Goal: Task Accomplishment & Management: Manage account settings

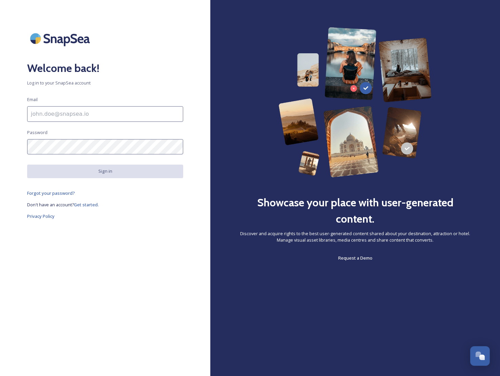
drag, startPoint x: 82, startPoint y: 115, endPoint x: 84, endPoint y: 118, distance: 3.8
click at [82, 115] on input at bounding box center [105, 114] width 156 height 16
type input "[EMAIL_ADDRESS][DOMAIN_NAME]"
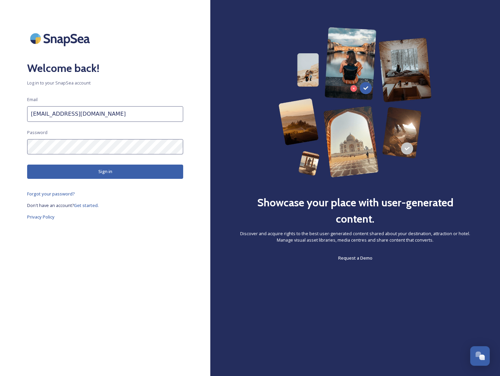
click at [89, 169] on button "Sign in" at bounding box center [105, 172] width 156 height 14
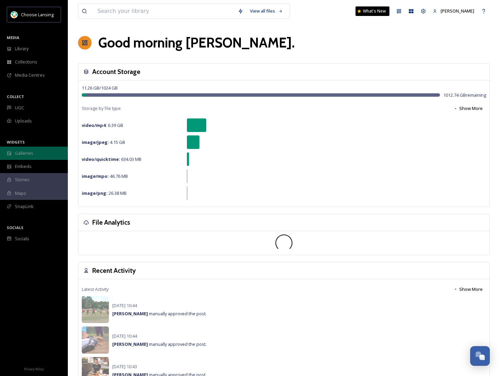
click at [44, 156] on div "Galleries" at bounding box center [34, 153] width 68 height 13
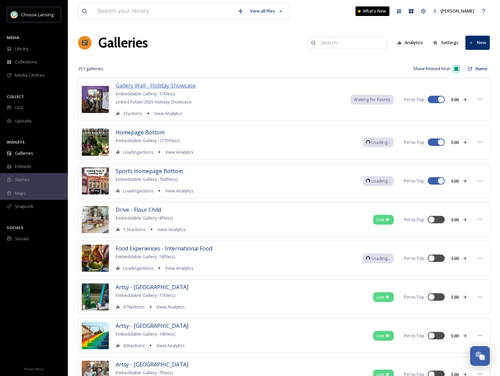
click at [159, 86] on span "Gallery Wall - Holiday Showcase" at bounding box center [156, 85] width 80 height 7
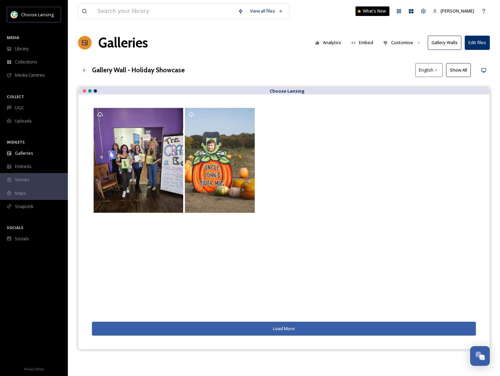
click at [443, 44] on button "Gallery Walls" at bounding box center [445, 43] width 34 height 14
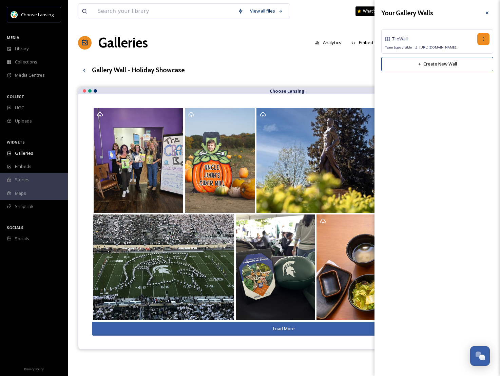
click at [483, 38] on icon at bounding box center [483, 38] width 5 height 5
click at [480, 51] on span "Edit Wall" at bounding box center [471, 54] width 17 height 6
checkbox input "true"
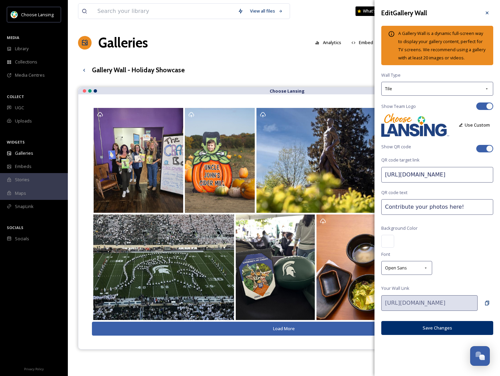
click at [470, 125] on button "Use Custom" at bounding box center [474, 124] width 38 height 13
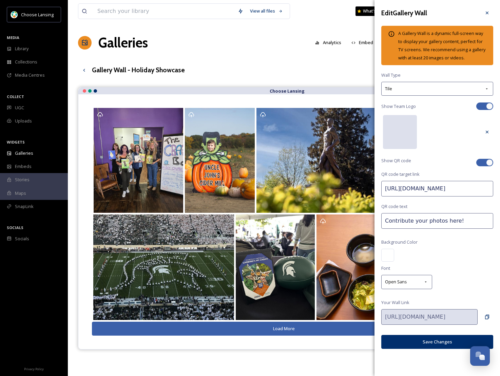
click at [405, 135] on div at bounding box center [400, 132] width 34 height 34
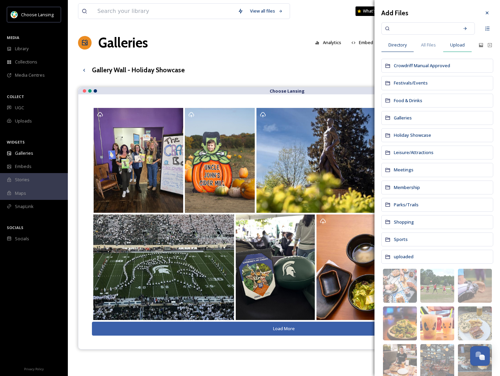
click at [461, 43] on span "Upload" at bounding box center [457, 45] width 15 height 6
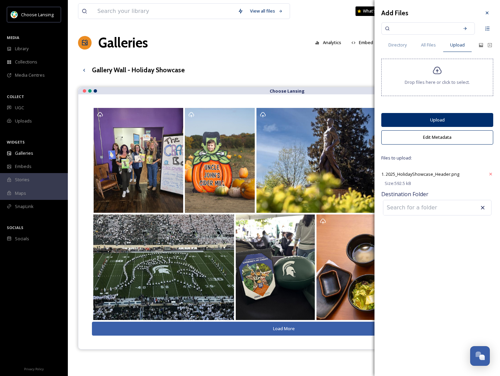
click at [450, 118] on button "Upload" at bounding box center [437, 120] width 112 height 14
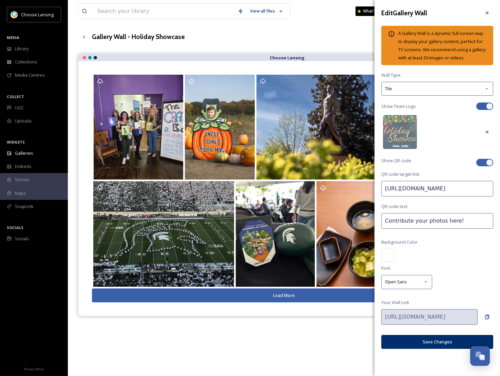
scroll to position [39, 0]
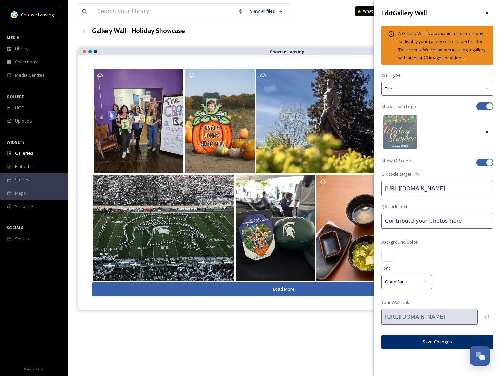
click at [425, 341] on button "Save Changes" at bounding box center [437, 342] width 112 height 14
click at [489, 318] on div "Copy Link" at bounding box center [487, 317] width 12 height 12
click at [485, 13] on icon at bounding box center [486, 12] width 5 height 5
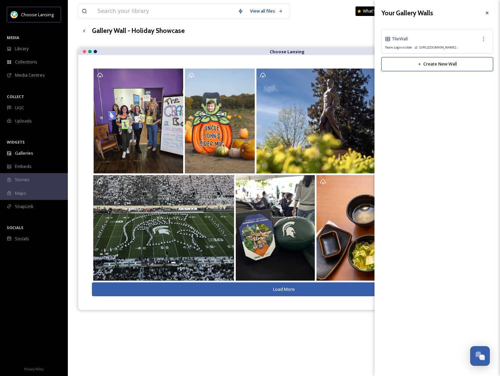
drag, startPoint x: 485, startPoint y: 13, endPoint x: 466, endPoint y: 81, distance: 71.0
click at [485, 13] on icon at bounding box center [486, 12] width 5 height 5
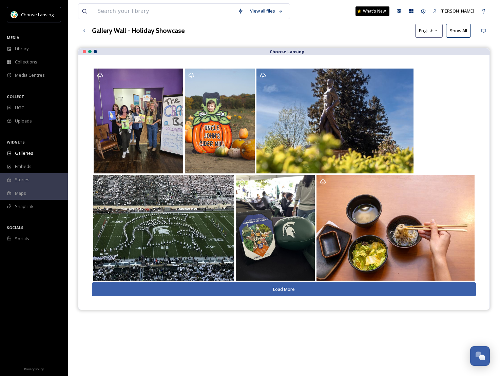
click at [461, 29] on button "Show All" at bounding box center [458, 31] width 25 height 14
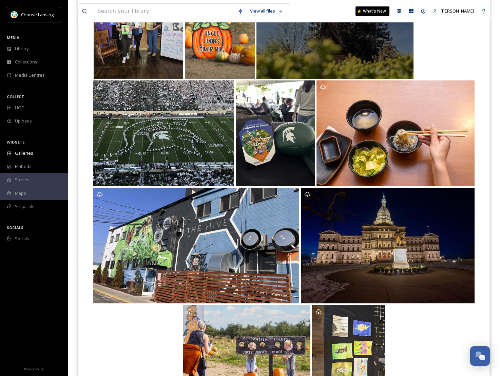
scroll to position [173, 0]
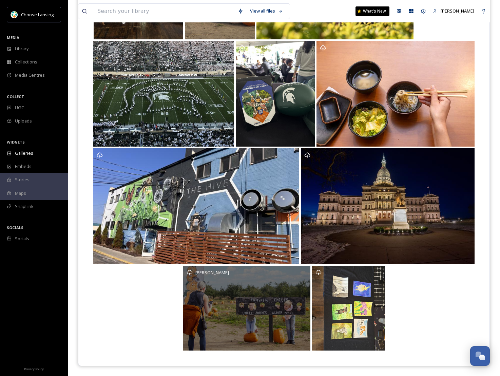
click at [260, 318] on div "[PERSON_NAME]" at bounding box center [246, 308] width 127 height 85
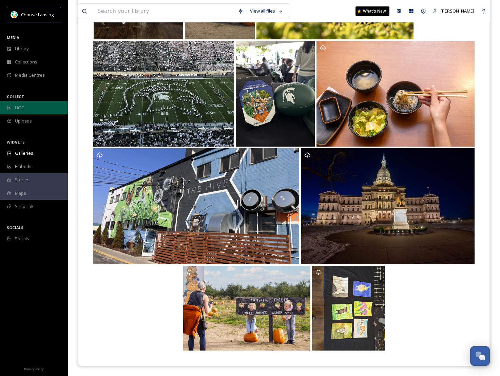
click at [27, 105] on div "UGC" at bounding box center [34, 107] width 68 height 13
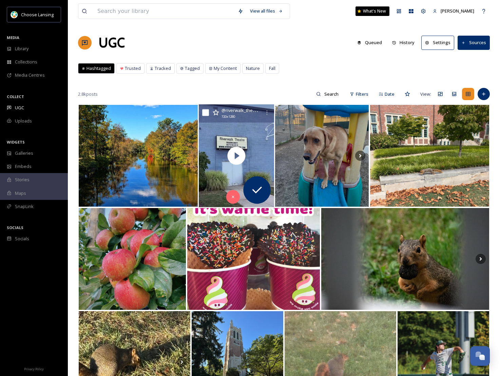
click at [207, 113] on input "checkbox" at bounding box center [205, 112] width 7 height 7
checkbox input "true"
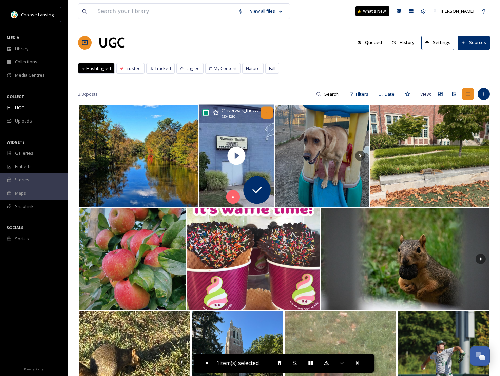
click at [268, 111] on icon at bounding box center [266, 112] width 5 height 5
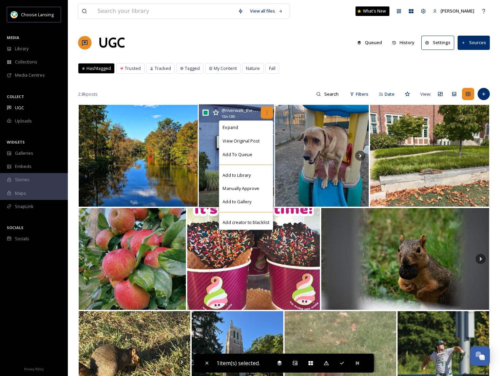
click at [268, 111] on icon at bounding box center [266, 112] width 5 height 5
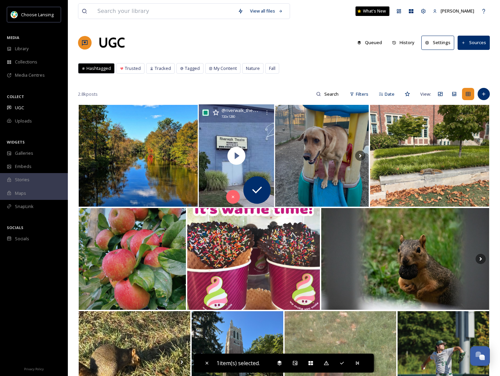
click at [244, 111] on span "@ riverwalk_theatre" at bounding box center [241, 110] width 40 height 6
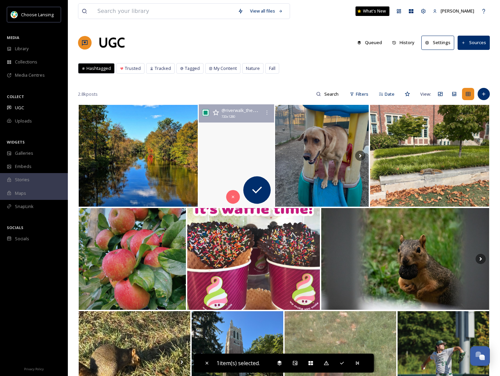
click at [219, 133] on video "Opening night is here! Ravenscroft runs two weekends starting tonight at 7PM. T…" at bounding box center [236, 155] width 75 height 103
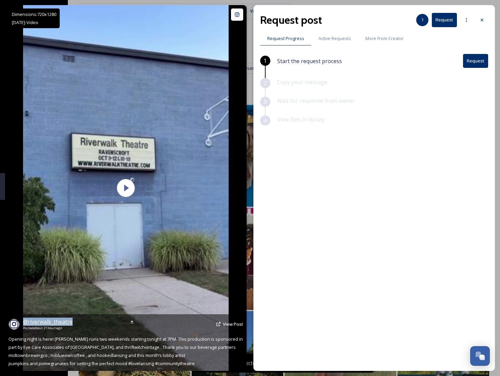
drag, startPoint x: 75, startPoint y: 321, endPoint x: 23, endPoint y: 321, distance: 51.9
click at [23, 321] on div "@ riverwalk_theatre Posted about 21 hours ago View Post" at bounding box center [125, 323] width 235 height 13
copy span "@ riverwalk_theatre"
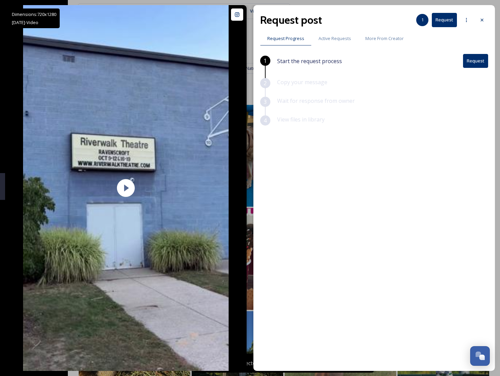
click at [481, 18] on icon at bounding box center [481, 19] width 5 height 5
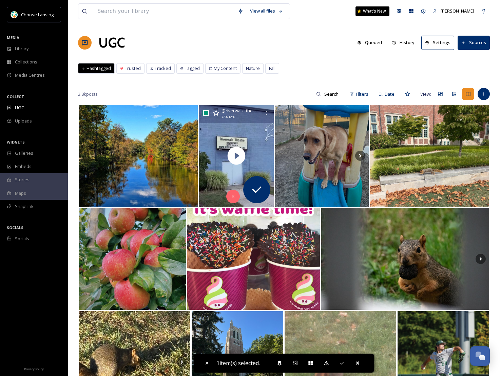
click at [481, 42] on button "Sources" at bounding box center [474, 43] width 32 height 14
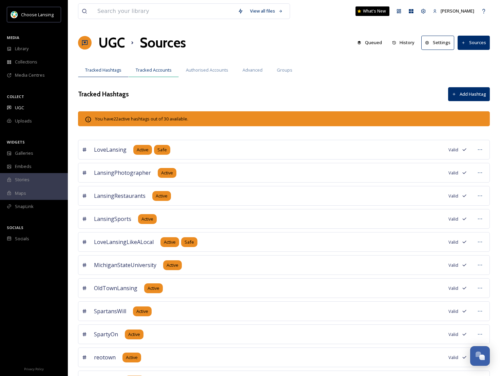
click at [153, 70] on span "Tracked Accounts" at bounding box center [154, 70] width 36 height 6
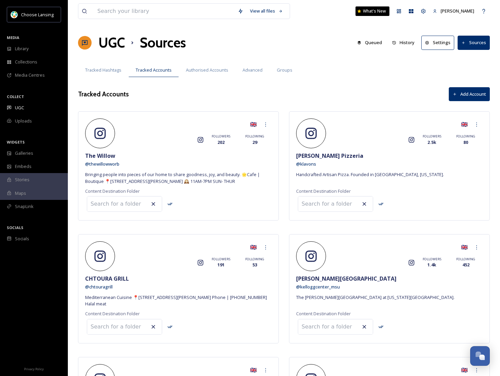
click at [460, 93] on button "Add Account" at bounding box center [469, 94] width 41 height 14
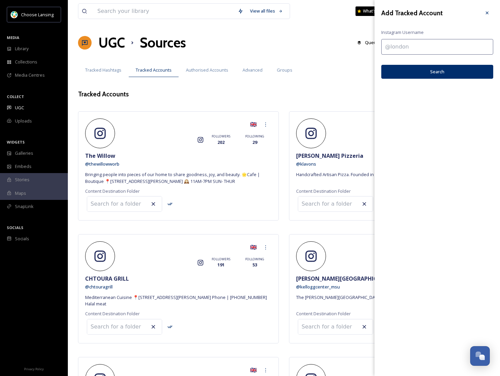
click at [411, 48] on input at bounding box center [437, 47] width 112 height 16
paste input "@riverwalk_theatre"
click at [385, 47] on input "@riverwalk_theatre" at bounding box center [437, 47] width 112 height 16
drag, startPoint x: 435, startPoint y: 46, endPoint x: 373, endPoint y: 47, distance: 62.4
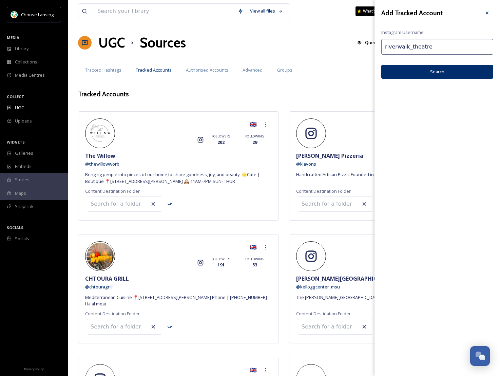
type input "riverwalk_theatre"
click at [431, 71] on button "Search" at bounding box center [437, 72] width 112 height 14
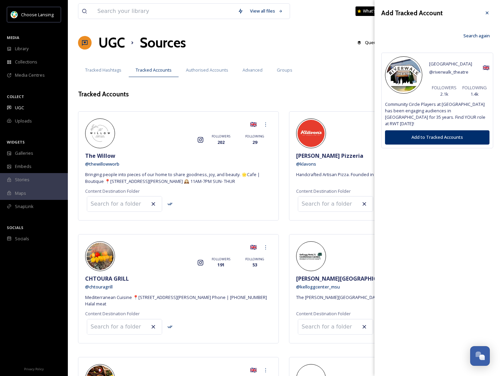
click at [436, 134] on button "Add to Tracked Accounts" at bounding box center [437, 137] width 104 height 14
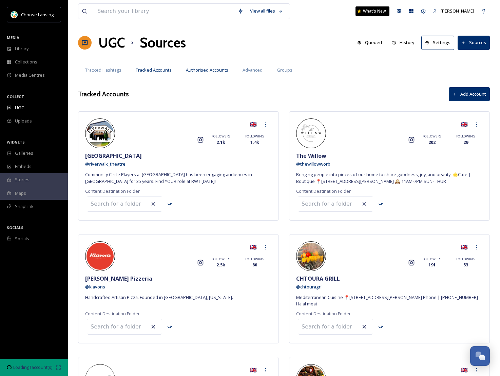
drag, startPoint x: 209, startPoint y: 74, endPoint x: 214, endPoint y: 75, distance: 4.8
click at [209, 74] on div "Authorised Accounts" at bounding box center [207, 70] width 57 height 14
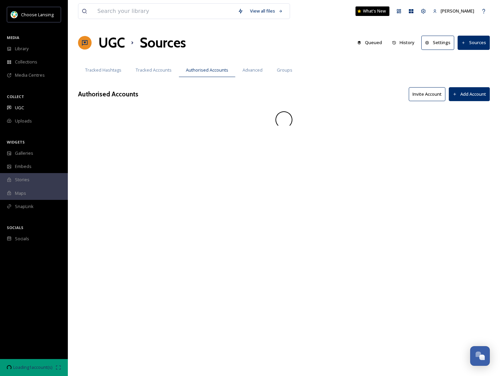
click at [471, 94] on button "Add Account" at bounding box center [469, 94] width 41 height 14
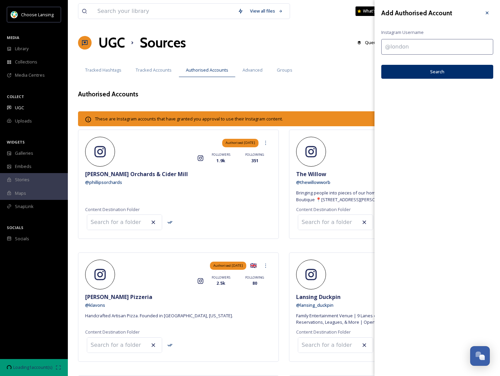
click at [398, 48] on input at bounding box center [437, 47] width 112 height 16
paste input "riverwalk_theatre"
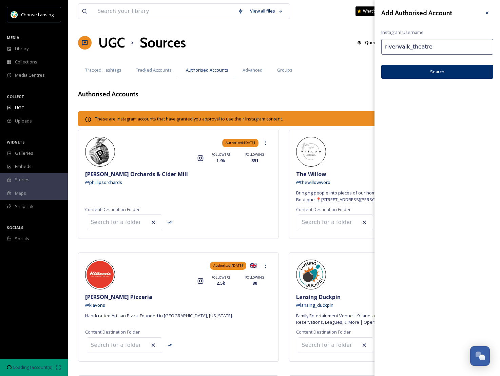
type input "riverwalk_theatre"
click at [420, 74] on button "Search" at bounding box center [437, 72] width 112 height 14
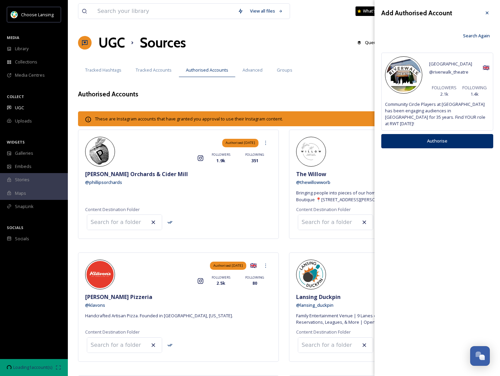
drag, startPoint x: 426, startPoint y: 134, endPoint x: 419, endPoint y: 132, distance: 7.3
click at [425, 134] on button "Authorise" at bounding box center [437, 141] width 112 height 14
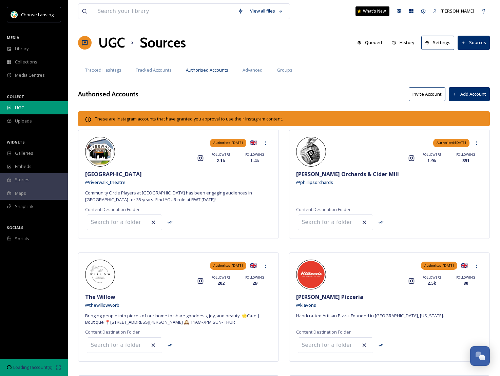
click at [30, 105] on div "UGC" at bounding box center [34, 107] width 68 height 13
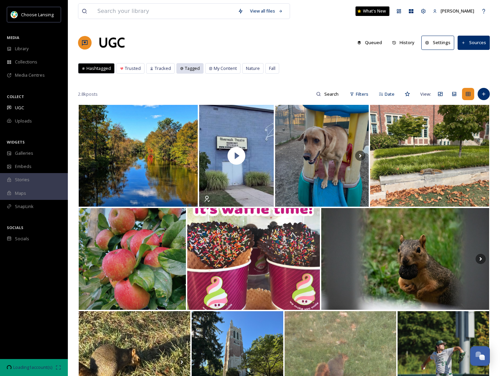
click at [189, 69] on span "Tagged" at bounding box center [192, 68] width 15 height 6
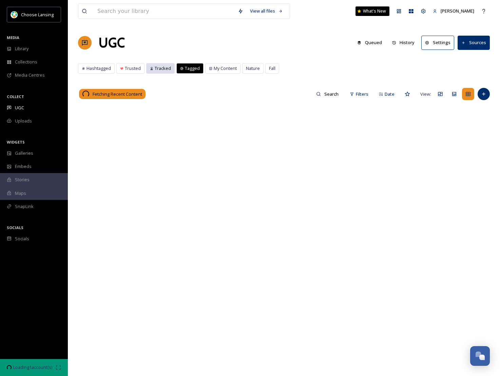
click at [159, 70] on span "Tracked" at bounding box center [163, 68] width 16 height 6
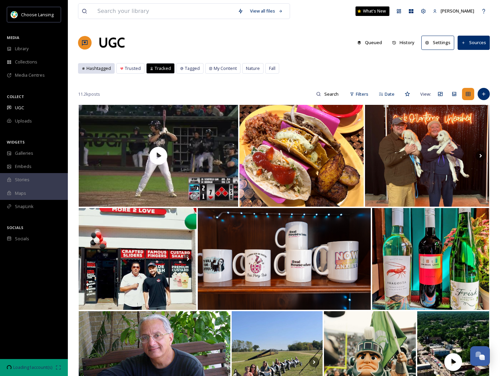
click at [95, 66] on span "Hashtagged" at bounding box center [98, 68] width 24 height 6
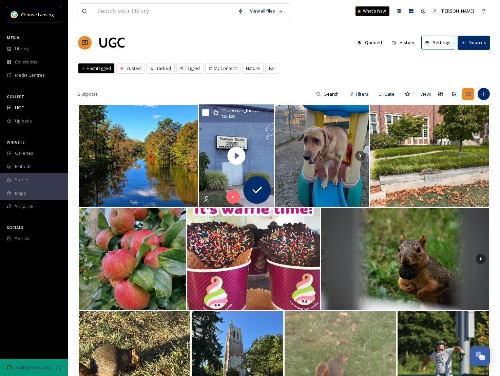
click at [207, 113] on input "checkbox" at bounding box center [205, 112] width 7 height 7
checkbox input "true"
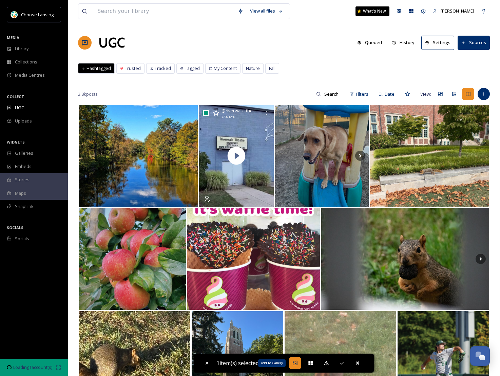
click at [296, 364] on icon at bounding box center [294, 362] width 5 height 5
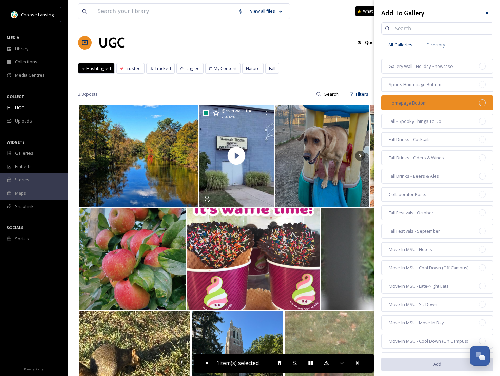
click at [442, 99] on div "Homepage Bottom" at bounding box center [437, 102] width 112 height 15
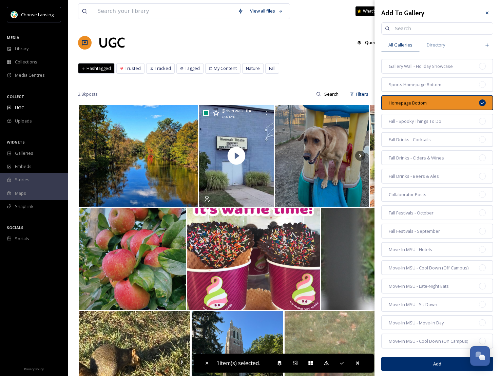
click at [401, 362] on button "Add" at bounding box center [437, 364] width 112 height 14
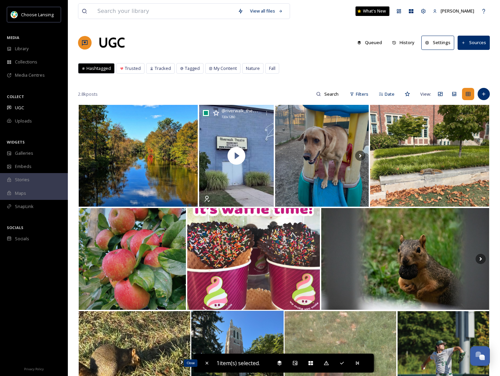
drag, startPoint x: 206, startPoint y: 365, endPoint x: 206, endPoint y: 359, distance: 6.8
click at [206, 365] on icon at bounding box center [206, 362] width 5 height 5
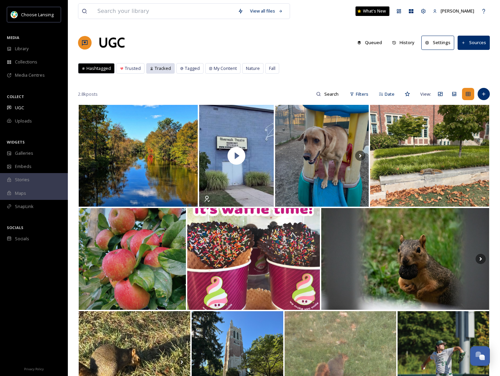
drag, startPoint x: 161, startPoint y: 74, endPoint x: 161, endPoint y: 70, distance: 3.7
click at [161, 74] on div "Hashtagged Trusted Tracked Tagged My Content Nature Fall Hashtagged Trusted Tra…" at bounding box center [284, 70] width 412 height 14
click at [161, 70] on span "Tracked" at bounding box center [163, 68] width 16 height 6
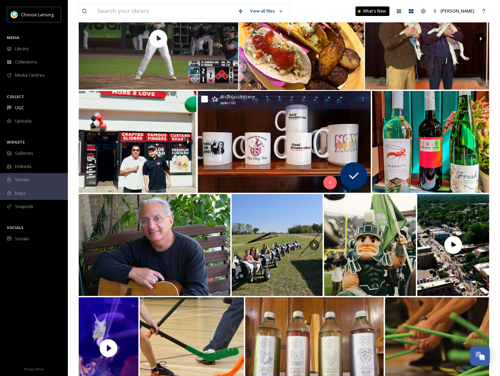
scroll to position [118, 0]
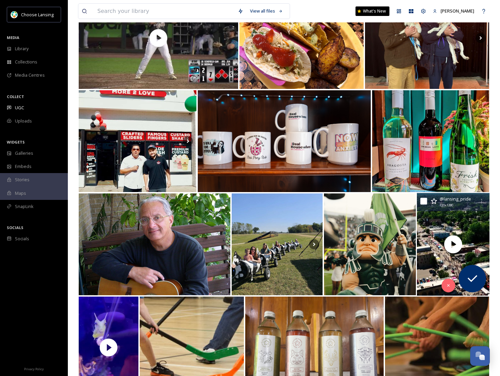
click at [427, 204] on input "checkbox" at bounding box center [423, 201] width 7 height 7
checkbox input "true"
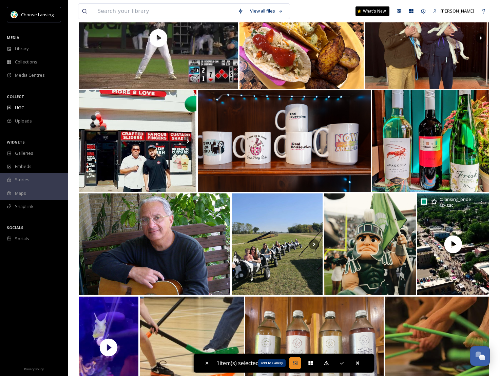
click at [296, 363] on icon at bounding box center [295, 363] width 4 height 4
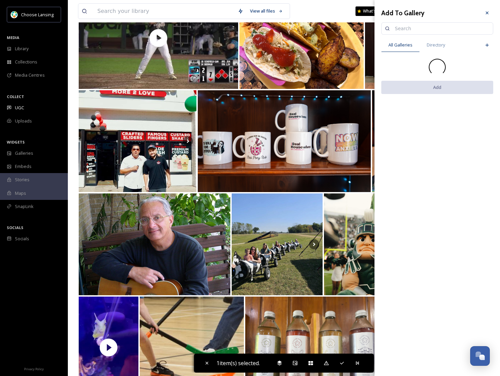
click at [411, 27] on input at bounding box center [440, 29] width 98 height 14
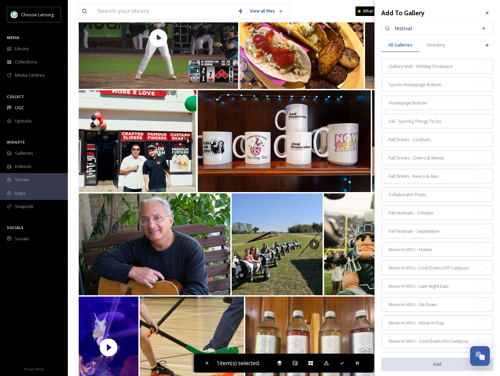
type input "festival"
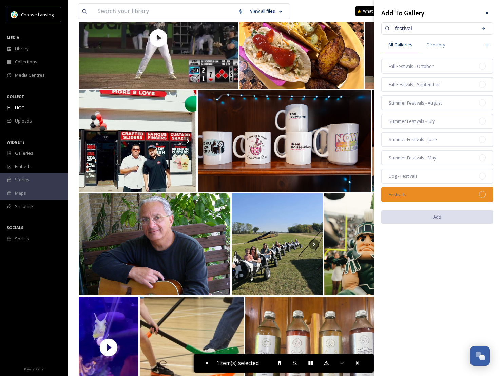
click at [490, 193] on div "Festivals" at bounding box center [437, 194] width 112 height 15
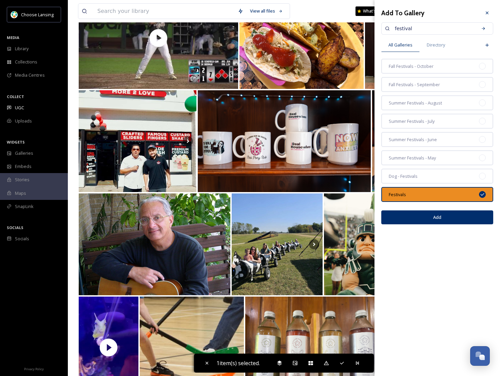
click at [471, 221] on button "Add" at bounding box center [437, 217] width 112 height 14
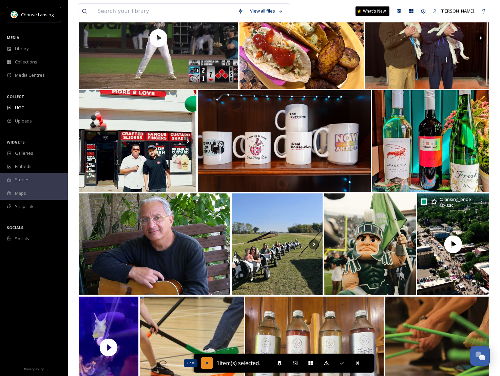
click at [204, 363] on icon at bounding box center [206, 362] width 5 height 5
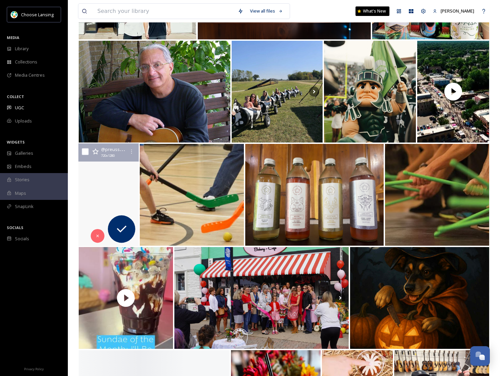
scroll to position [271, 0]
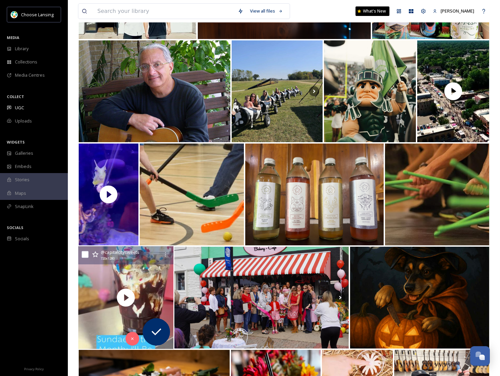
click at [85, 257] on input "checkbox" at bounding box center [85, 254] width 7 height 7
checkbox input "true"
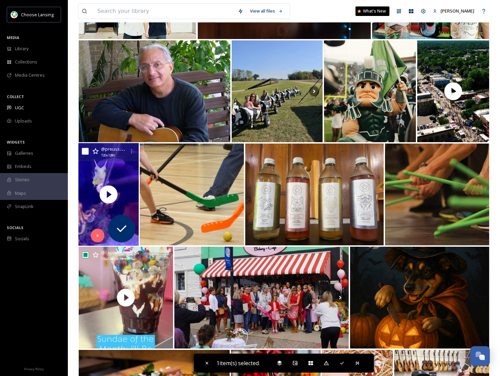
click at [85, 152] on input "checkbox" at bounding box center [85, 151] width 7 height 7
checkbox input "true"
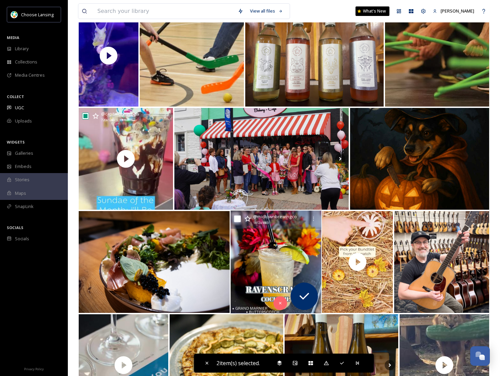
scroll to position [411, 0]
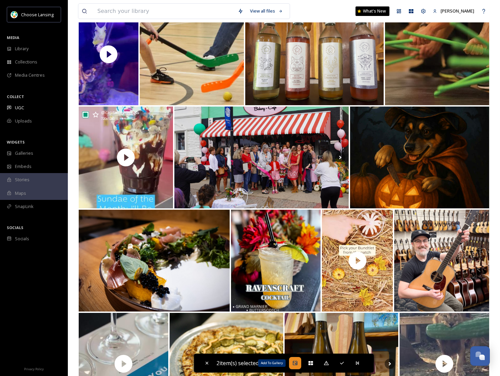
click at [294, 365] on icon at bounding box center [294, 362] width 5 height 5
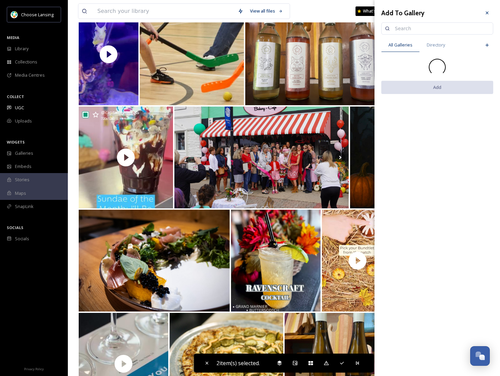
click at [400, 28] on input at bounding box center [440, 29] width 98 height 14
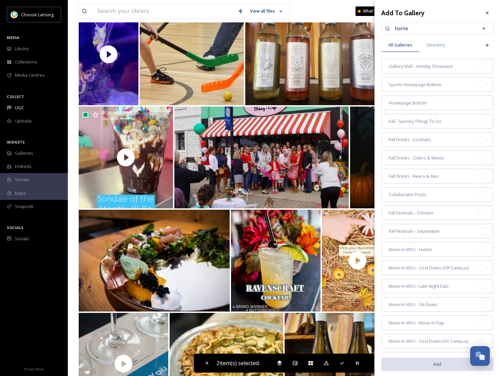
type input "home"
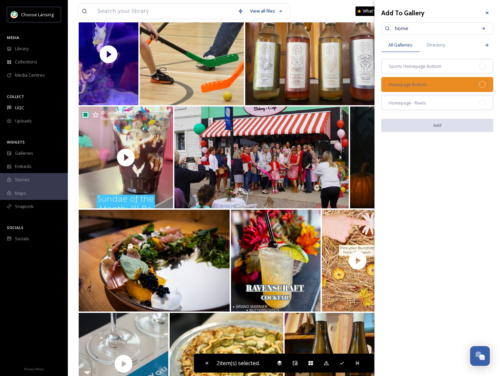
click at [467, 87] on div "Homepage Bottom" at bounding box center [437, 84] width 112 height 15
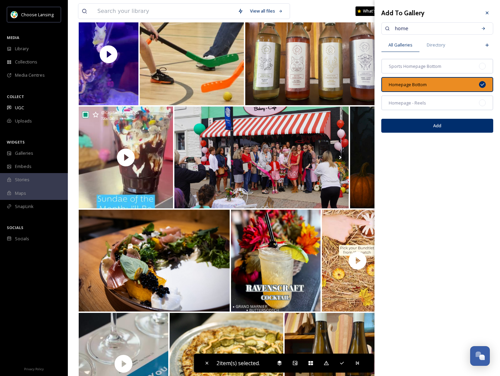
click at [467, 129] on button "Add" at bounding box center [437, 126] width 112 height 14
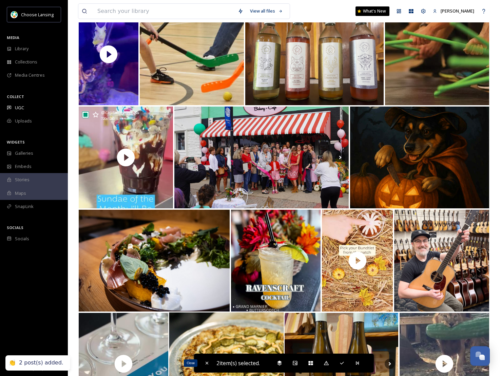
click at [203, 364] on div "Close" at bounding box center [207, 363] width 12 height 12
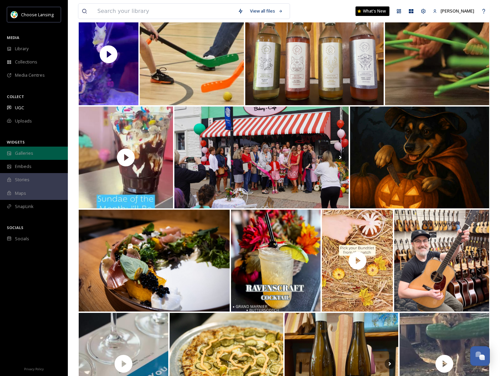
click at [27, 154] on span "Galleries" at bounding box center [24, 153] width 18 height 6
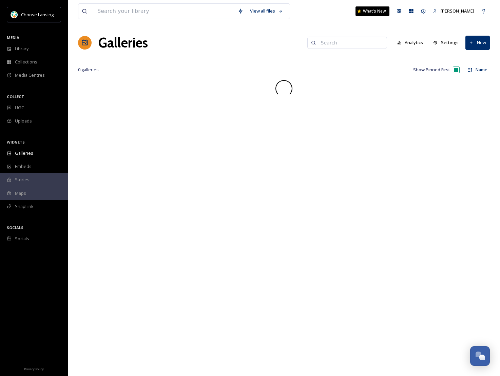
click at [351, 44] on input at bounding box center [350, 43] width 66 height 14
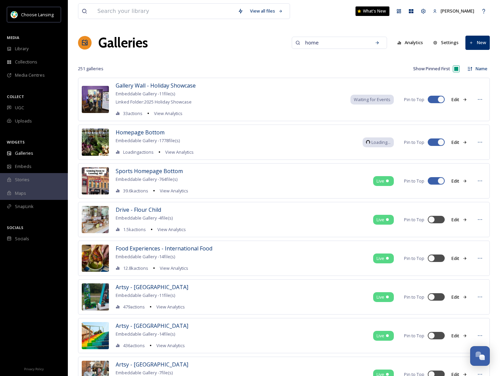
type input "home"
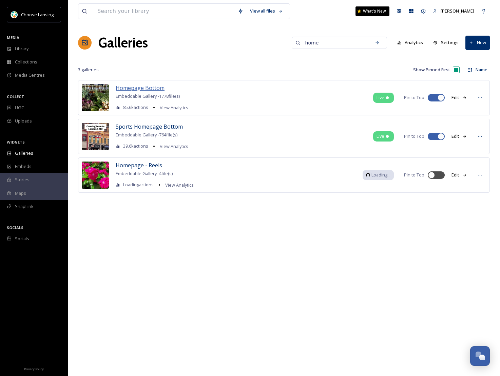
click at [146, 86] on span "Homepage Bottom" at bounding box center [140, 87] width 49 height 7
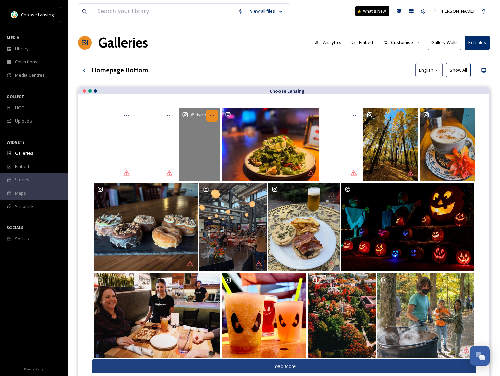
click at [214, 116] on icon "Opens media popup. Media description: riverwalk_theatre-6358051.mp4." at bounding box center [211, 115] width 5 height 5
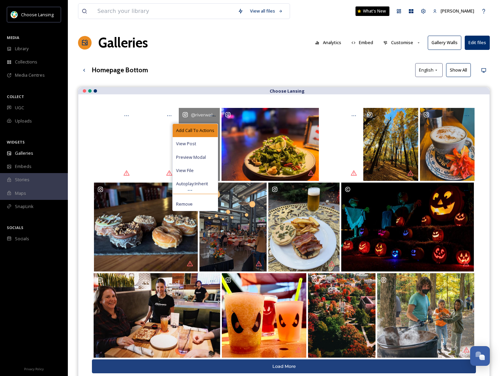
click at [211, 130] on span "Add Call To Actions" at bounding box center [195, 130] width 38 height 6
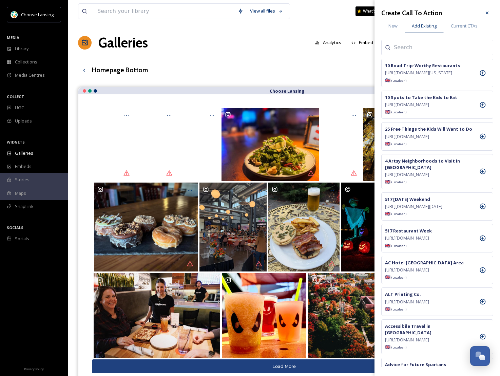
click at [404, 47] on input at bounding box center [428, 47] width 68 height 8
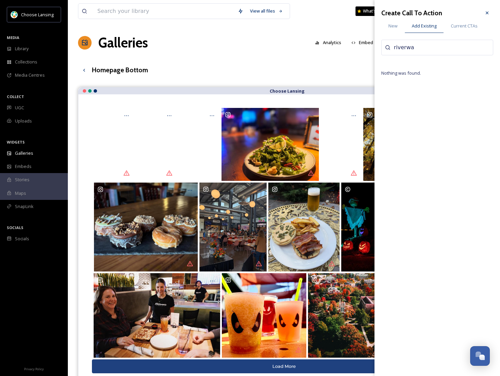
type input "riverwa"
click at [390, 26] on span "New" at bounding box center [392, 26] width 9 height 6
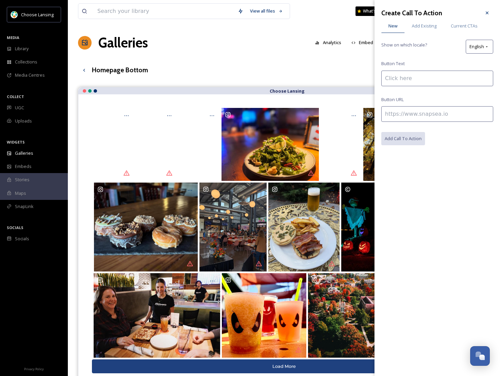
drag, startPoint x: 403, startPoint y: 78, endPoint x: 400, endPoint y: 76, distance: 3.5
click at [403, 78] on input at bounding box center [437, 79] width 112 height 16
paste input "[GEOGRAPHIC_DATA]"
type input "[GEOGRAPHIC_DATA]"
click at [434, 114] on input at bounding box center [437, 114] width 112 height 16
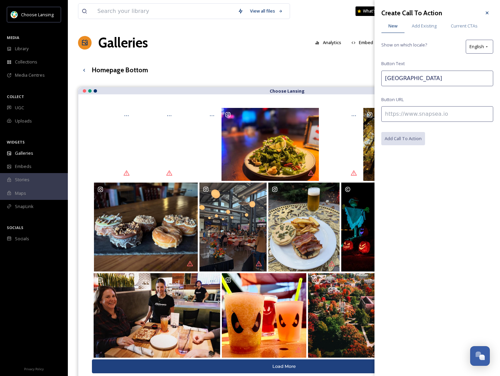
paste input "[URL][DOMAIN_NAME]"
type input "[URL][DOMAIN_NAME]"
click at [418, 138] on button "Add Call To Action" at bounding box center [403, 139] width 44 height 14
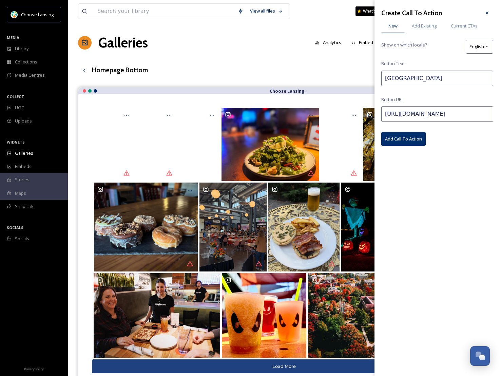
click at [490, 12] on div at bounding box center [487, 13] width 12 height 12
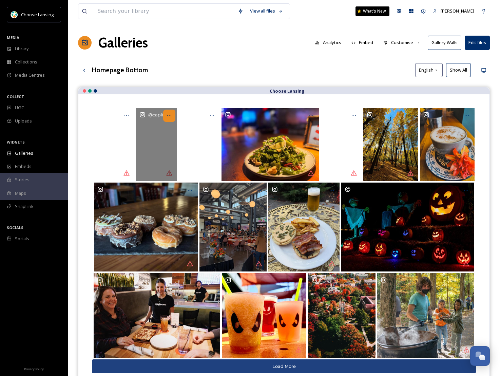
click at [171, 114] on icon "Opens media popup. Media description: capitalcitysweets-6350695.mp4." at bounding box center [169, 115] width 5 height 5
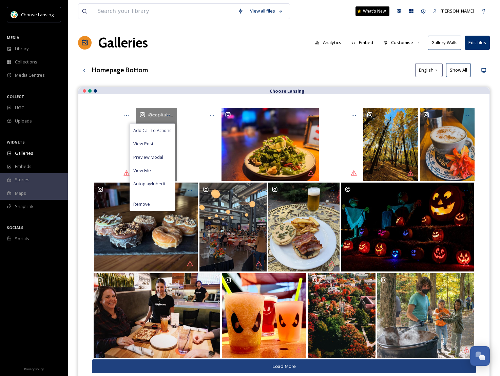
drag, startPoint x: 166, startPoint y: 125, endPoint x: 174, endPoint y: 124, distance: 7.8
click at [166, 125] on div "Add Call To Actions" at bounding box center [152, 130] width 45 height 13
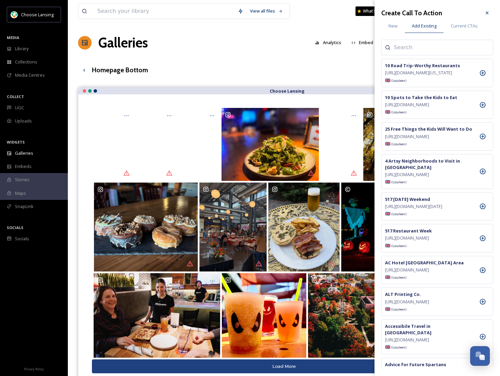
click at [414, 48] on input at bounding box center [428, 47] width 68 height 8
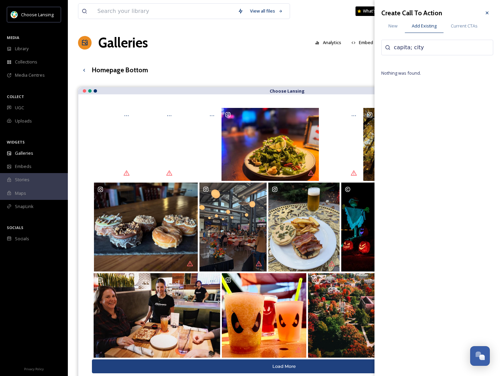
click at [410, 48] on input "capita; city" at bounding box center [428, 47] width 68 height 8
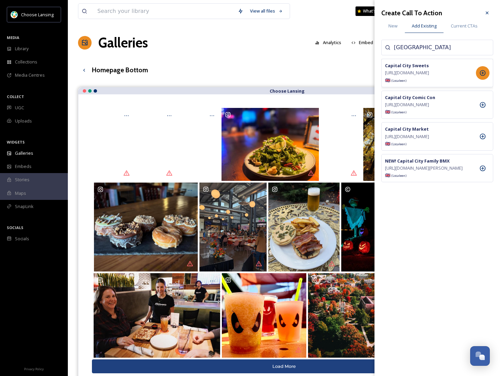
type input "[GEOGRAPHIC_DATA]"
click at [485, 76] on icon at bounding box center [483, 73] width 6 height 6
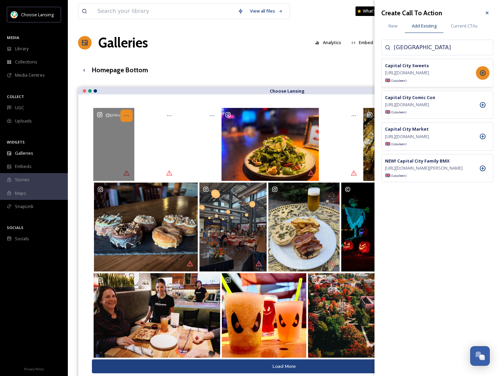
click at [129, 116] on icon "Opens media popup. Media description: preusspets-6358147.mp4." at bounding box center [126, 115] width 5 height 5
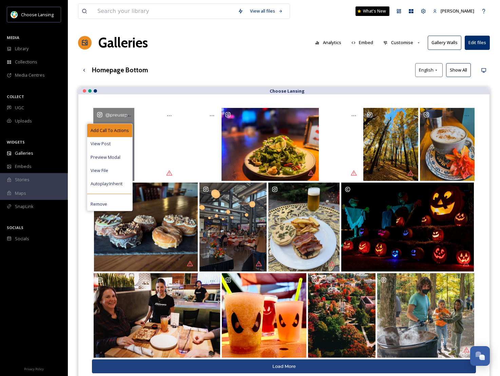
click at [125, 131] on span "Add Call To Actions" at bounding box center [110, 130] width 38 height 6
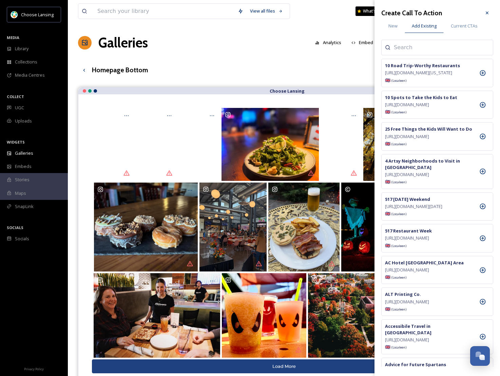
click at [442, 46] on input at bounding box center [428, 47] width 68 height 8
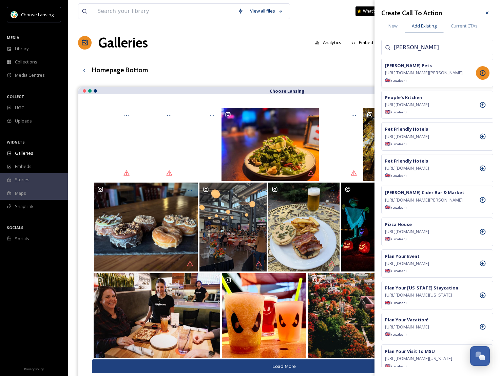
type input "[PERSON_NAME]"
click at [485, 76] on icon at bounding box center [482, 73] width 7 height 7
click at [488, 14] on icon at bounding box center [486, 12] width 5 height 5
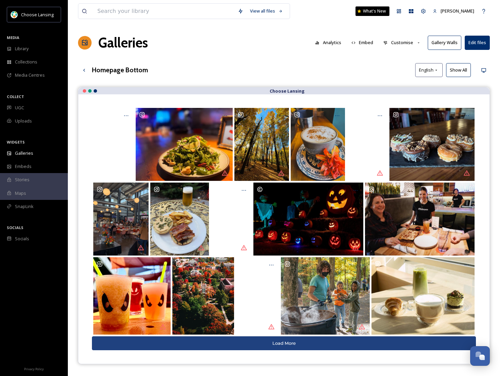
drag, startPoint x: 348, startPoint y: 293, endPoint x: 188, endPoint y: 11, distance: 324.5
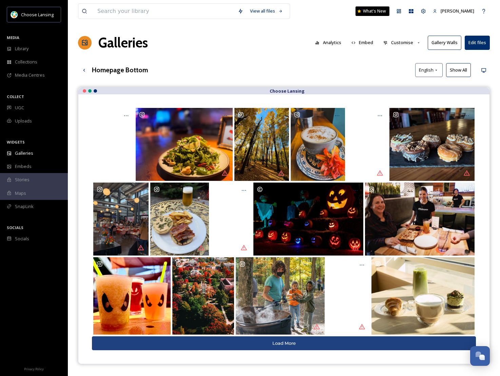
click at [207, 50] on div "Galleries Analytics Embed Customise Gallery Walls Edit files" at bounding box center [284, 43] width 412 height 20
